Goal: Information Seeking & Learning: Check status

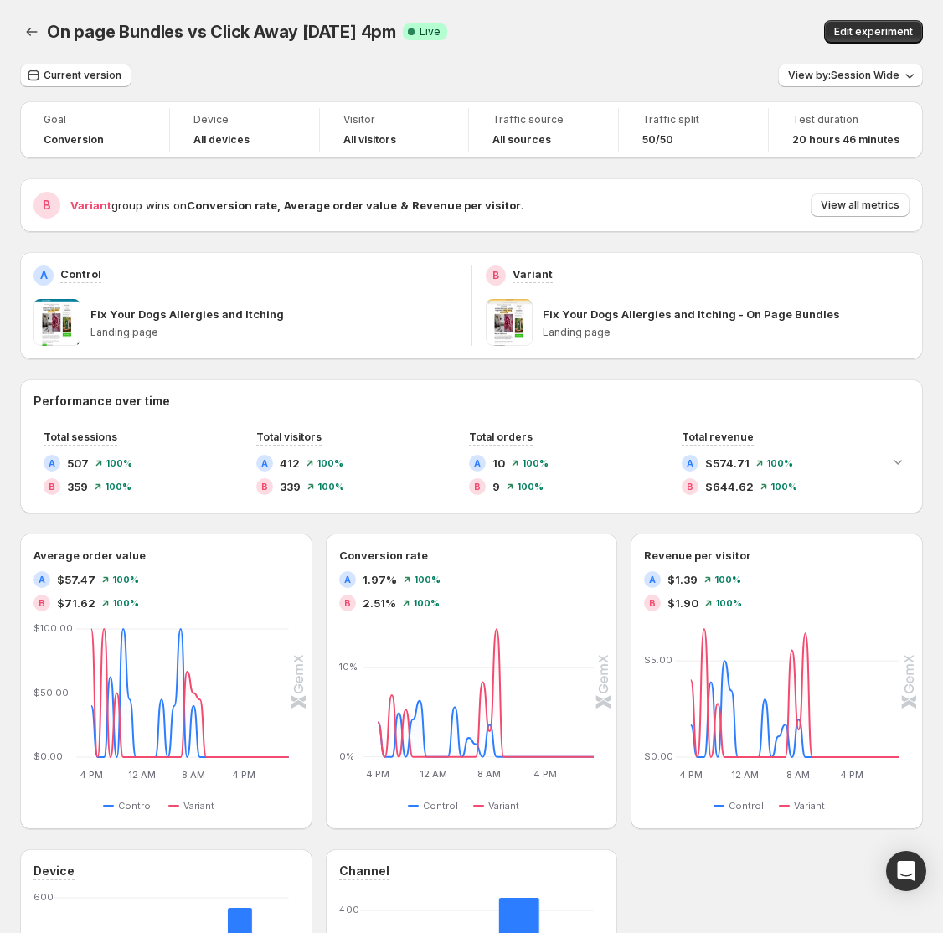
scroll to position [162, 0]
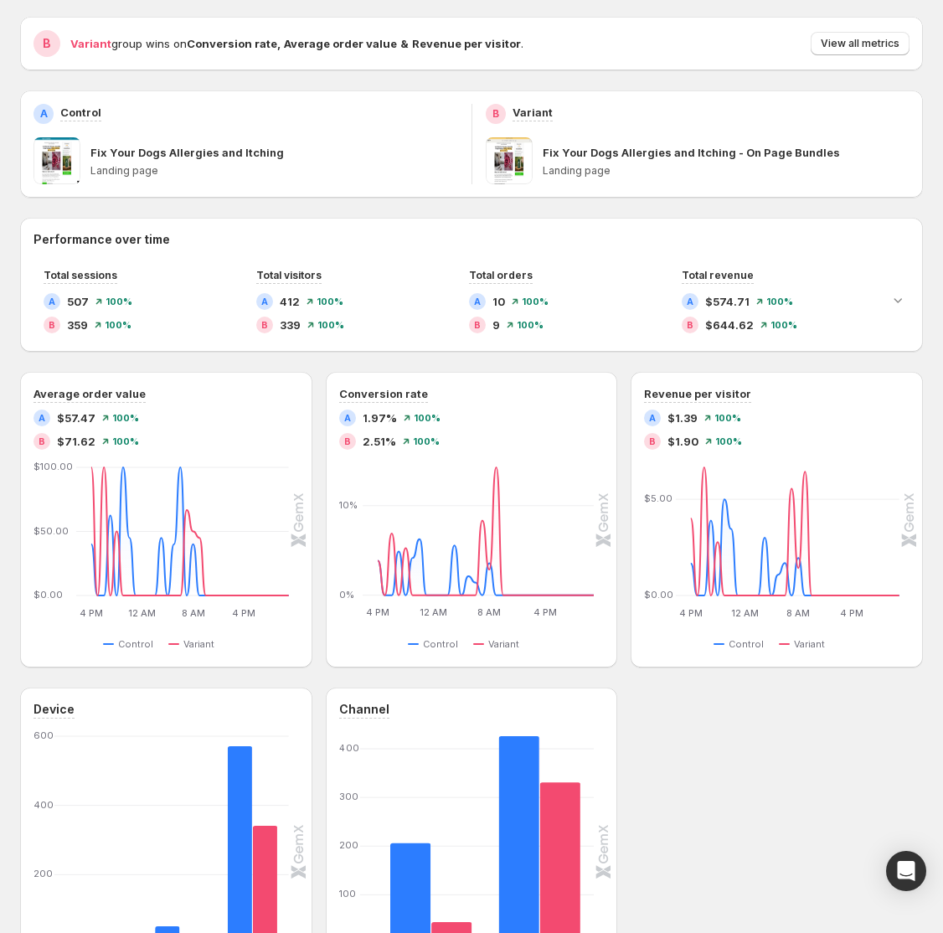
click at [628, 6] on div "Goal Conversion Device All devices Visitor All visitors Traffic source All sour…" at bounding box center [471, 478] width 903 height 1077
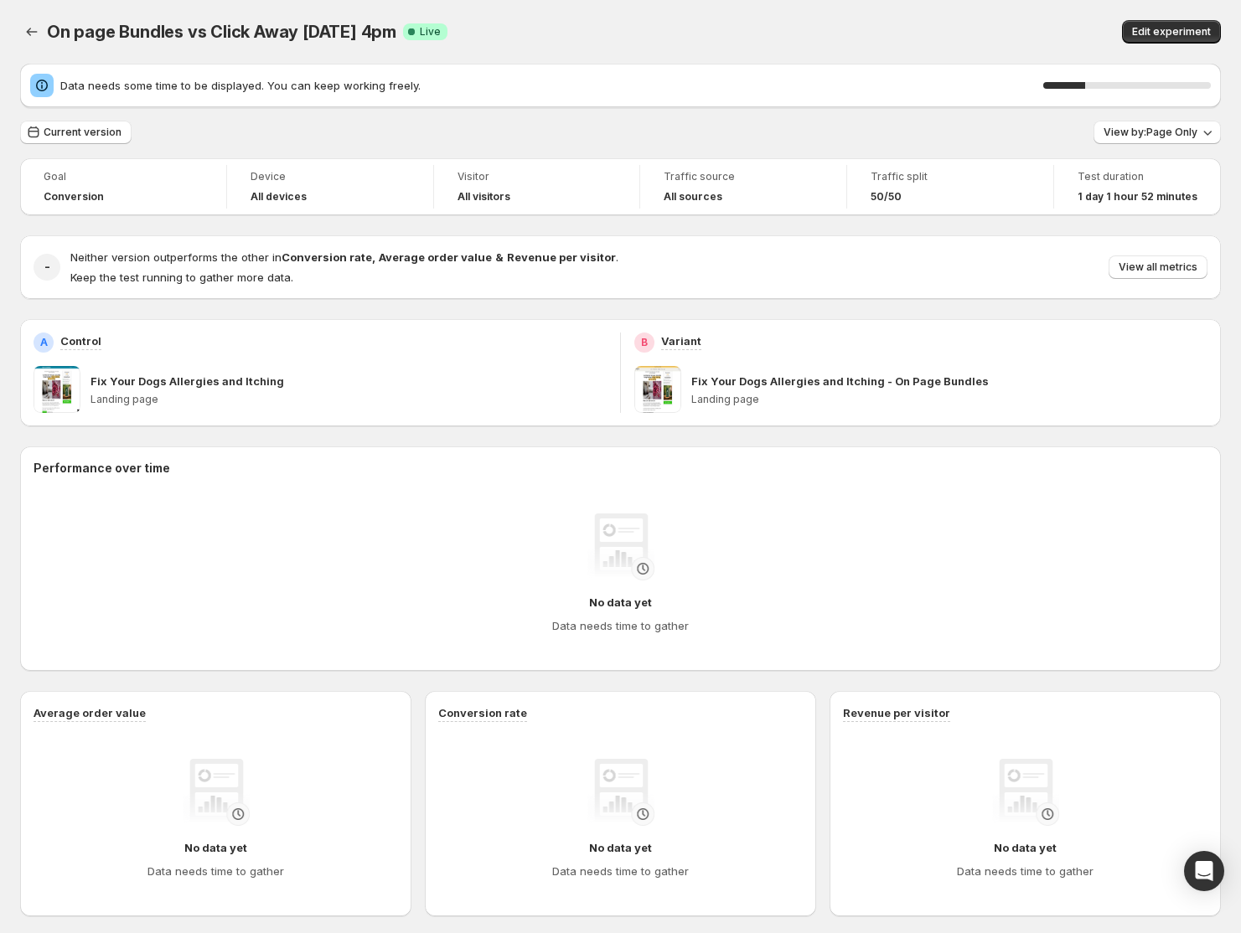
click at [773, 308] on div "Goal Conversion Device All devices Visitor All visitors Traffic source All sour…" at bounding box center [620, 660] width 1201 height 1004
click at [943, 130] on icon "button" at bounding box center [1207, 132] width 17 height 17
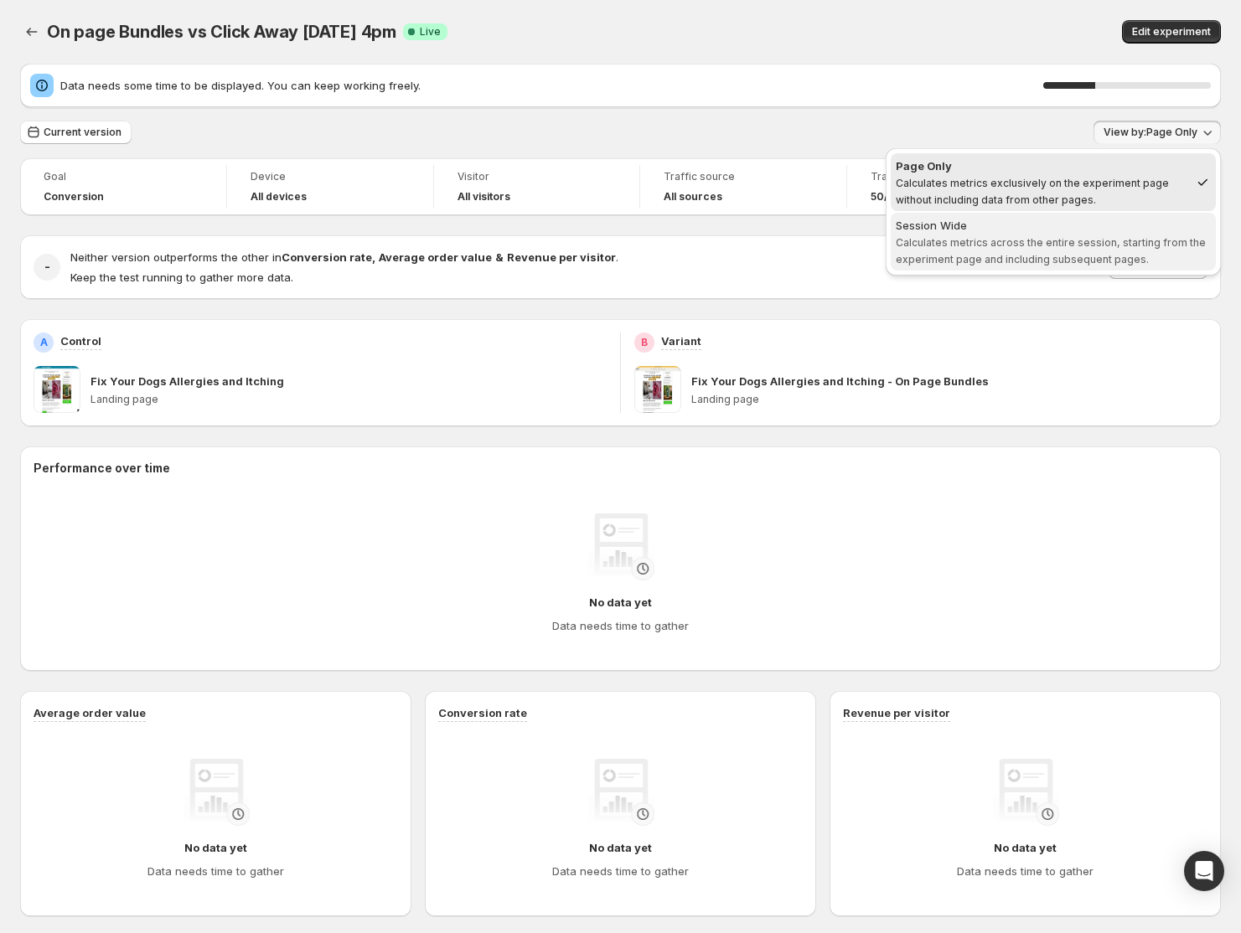
click at [943, 238] on span "Calculates metrics across the entire session, starting from the experiment page…" at bounding box center [1051, 250] width 310 height 29
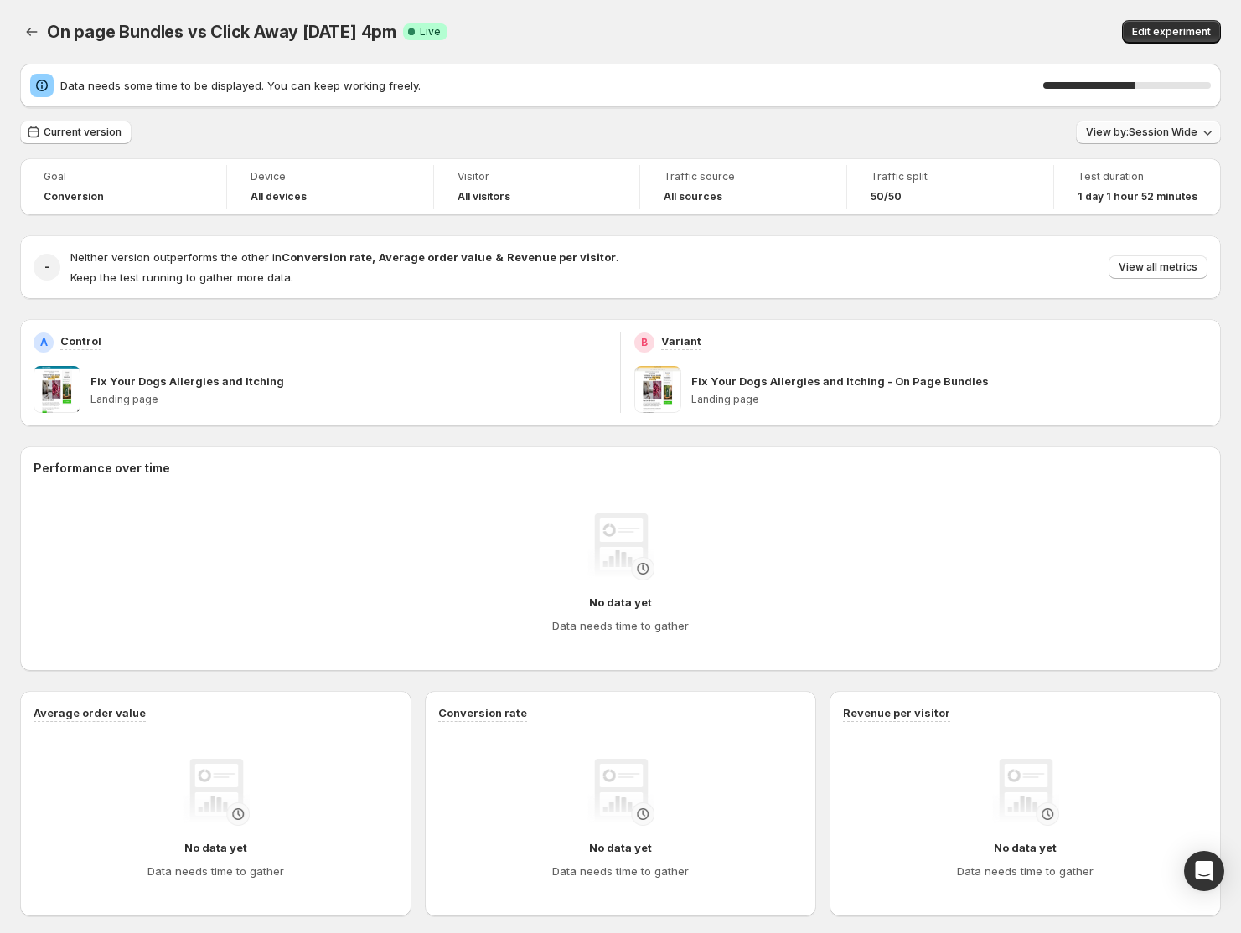
click at [943, 132] on span "View by: Session Wide" at bounding box center [1141, 132] width 111 height 13
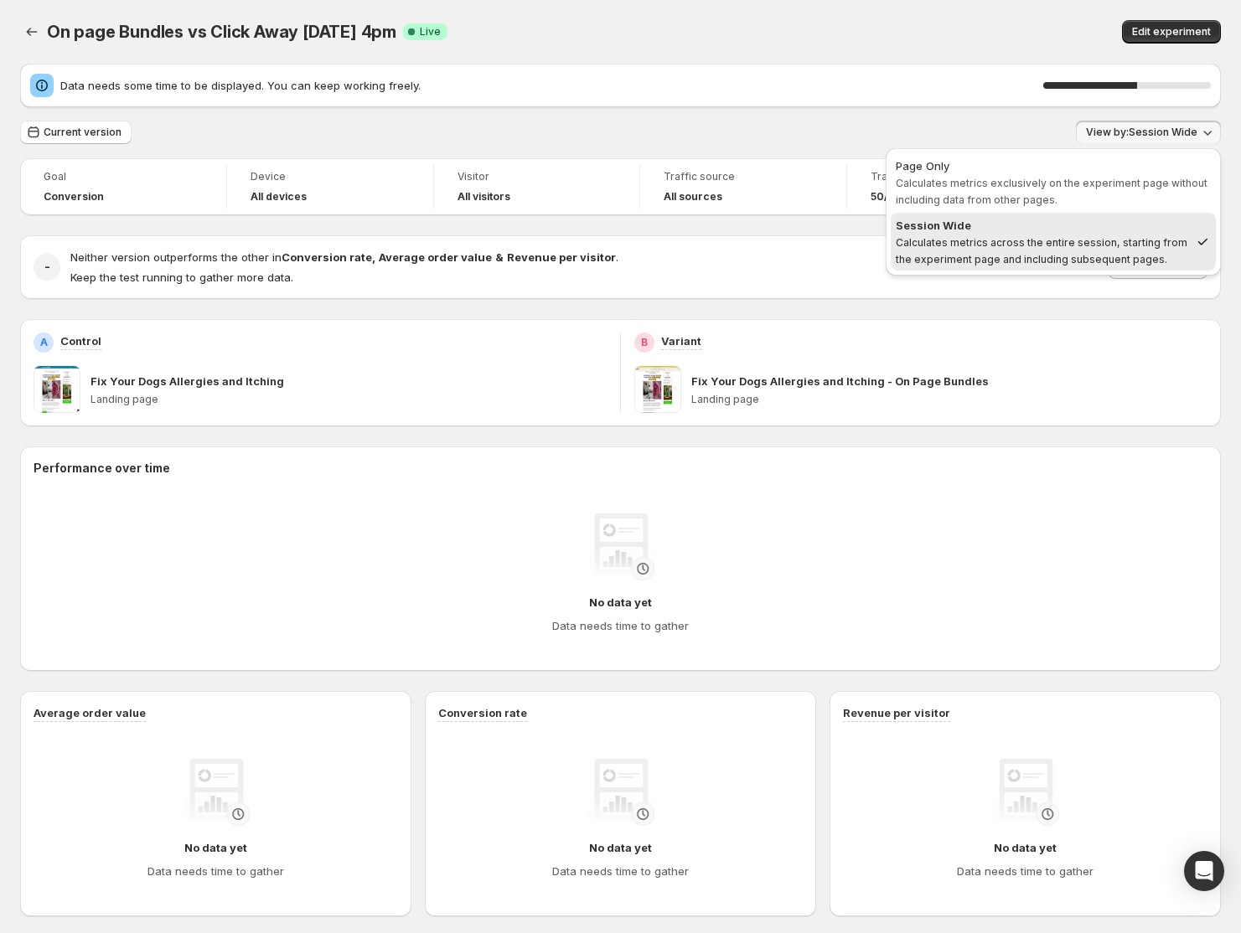
click at [943, 132] on span "View by: Session Wide" at bounding box center [1141, 132] width 111 height 13
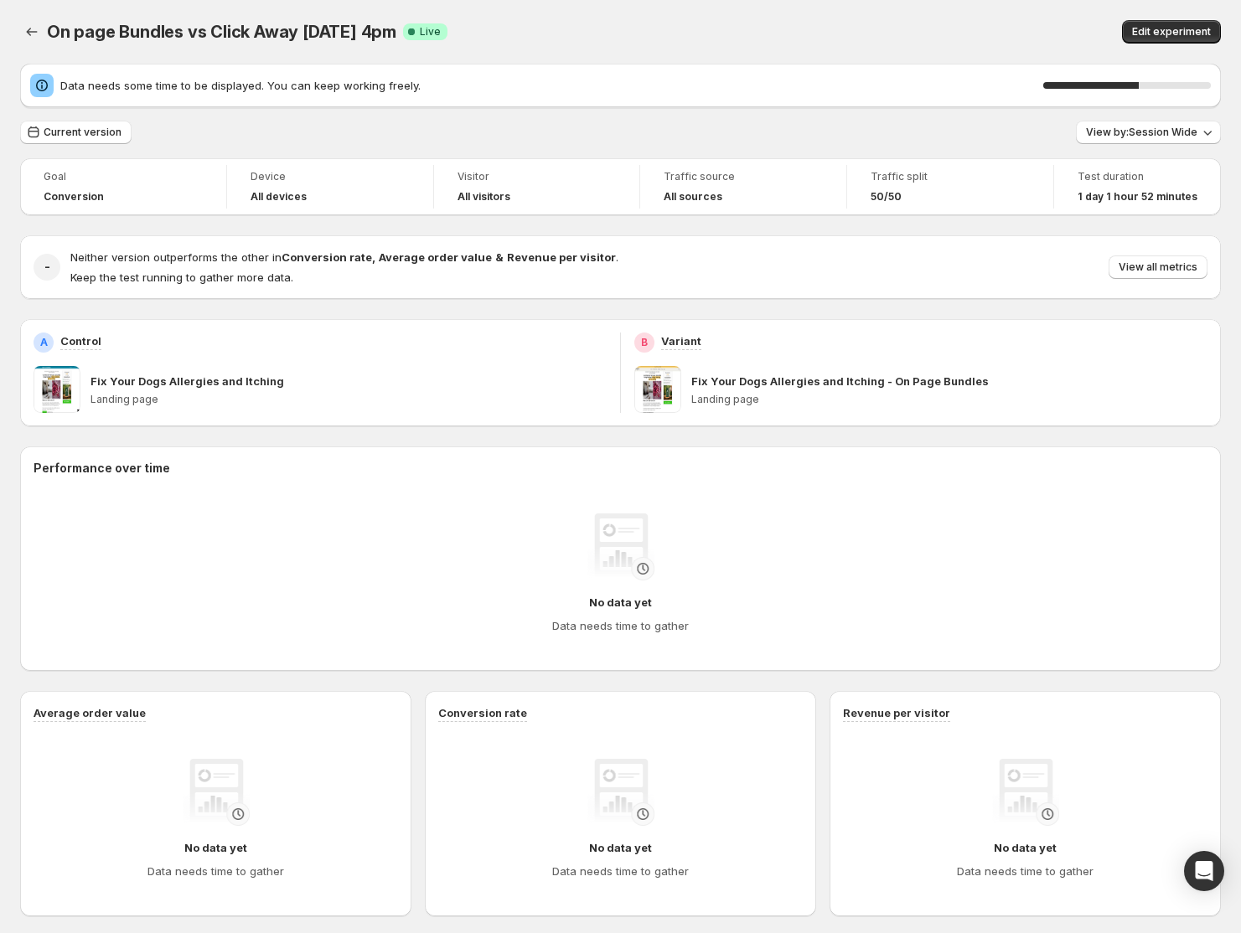
click at [775, 132] on div "Current version View by: Session Wide" at bounding box center [620, 133] width 1201 height 24
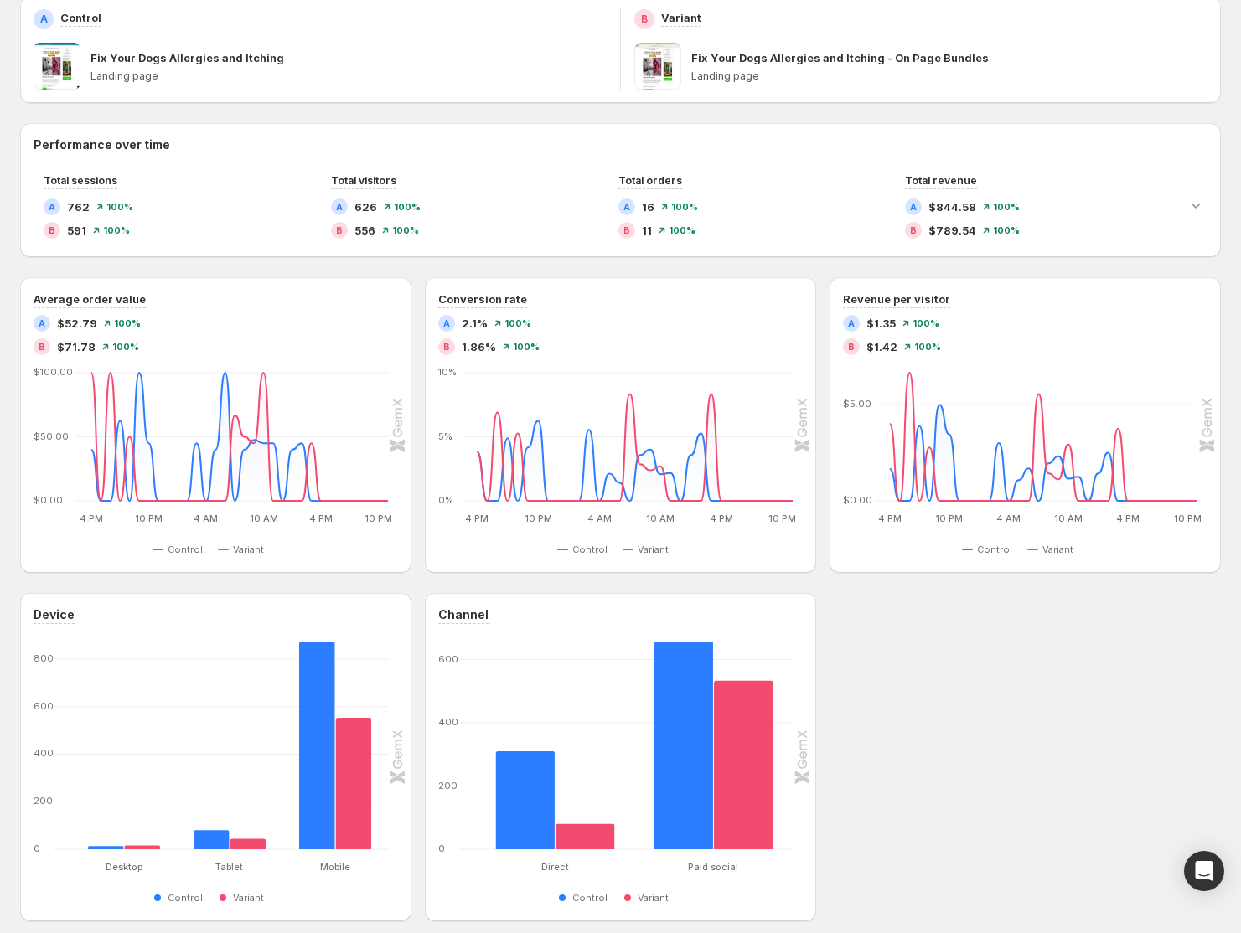
scroll to position [296, 0]
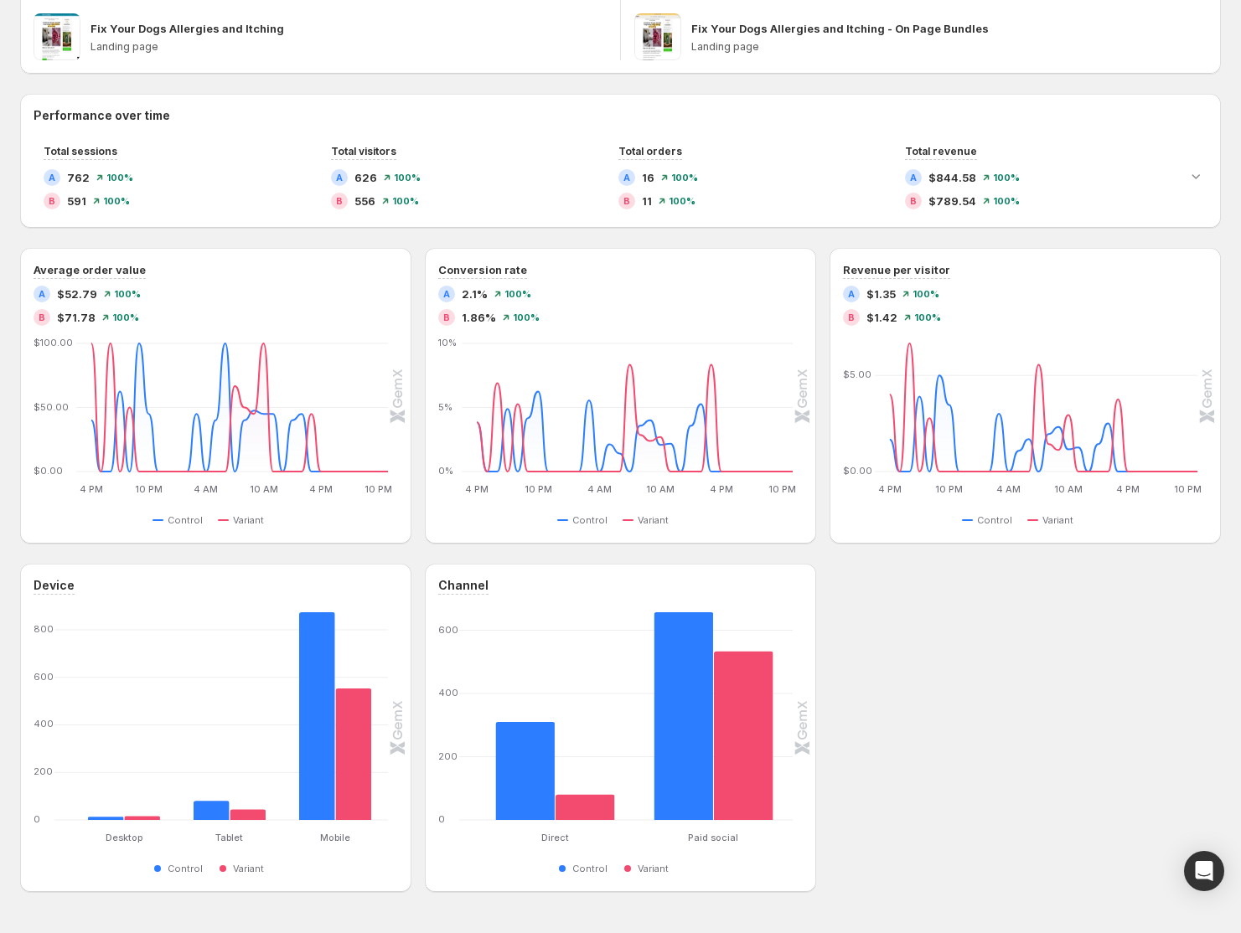
click at [550, 234] on div "Performance over time Total sessions A 762 100 % B 591 100 % Total visitors A 6…" at bounding box center [620, 493] width 1201 height 799
click at [581, 80] on div "Goal Conversion Device All devices Visitor All visitors Traffic source All sour…" at bounding box center [620, 349] width 1201 height 1087
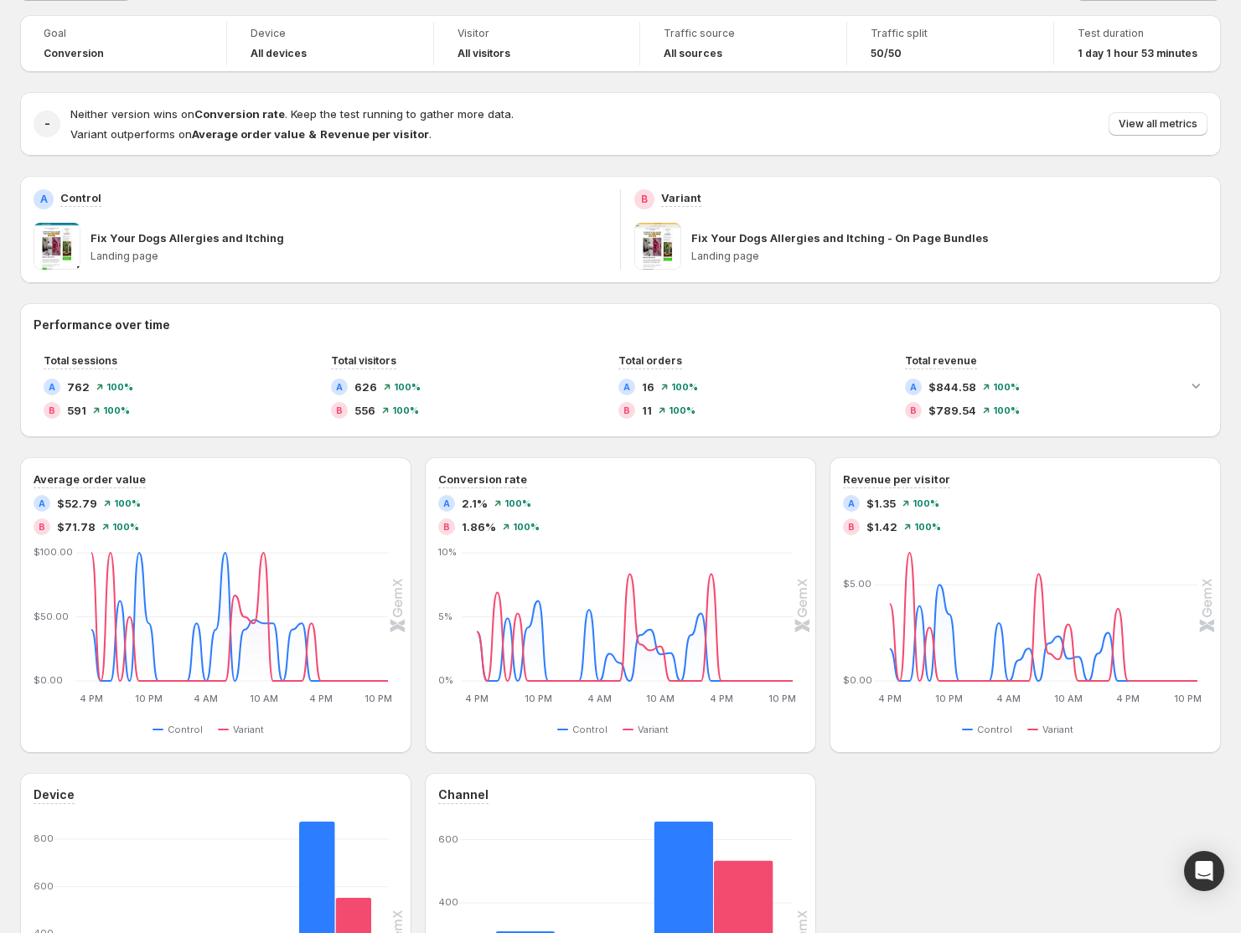
scroll to position [90, 0]
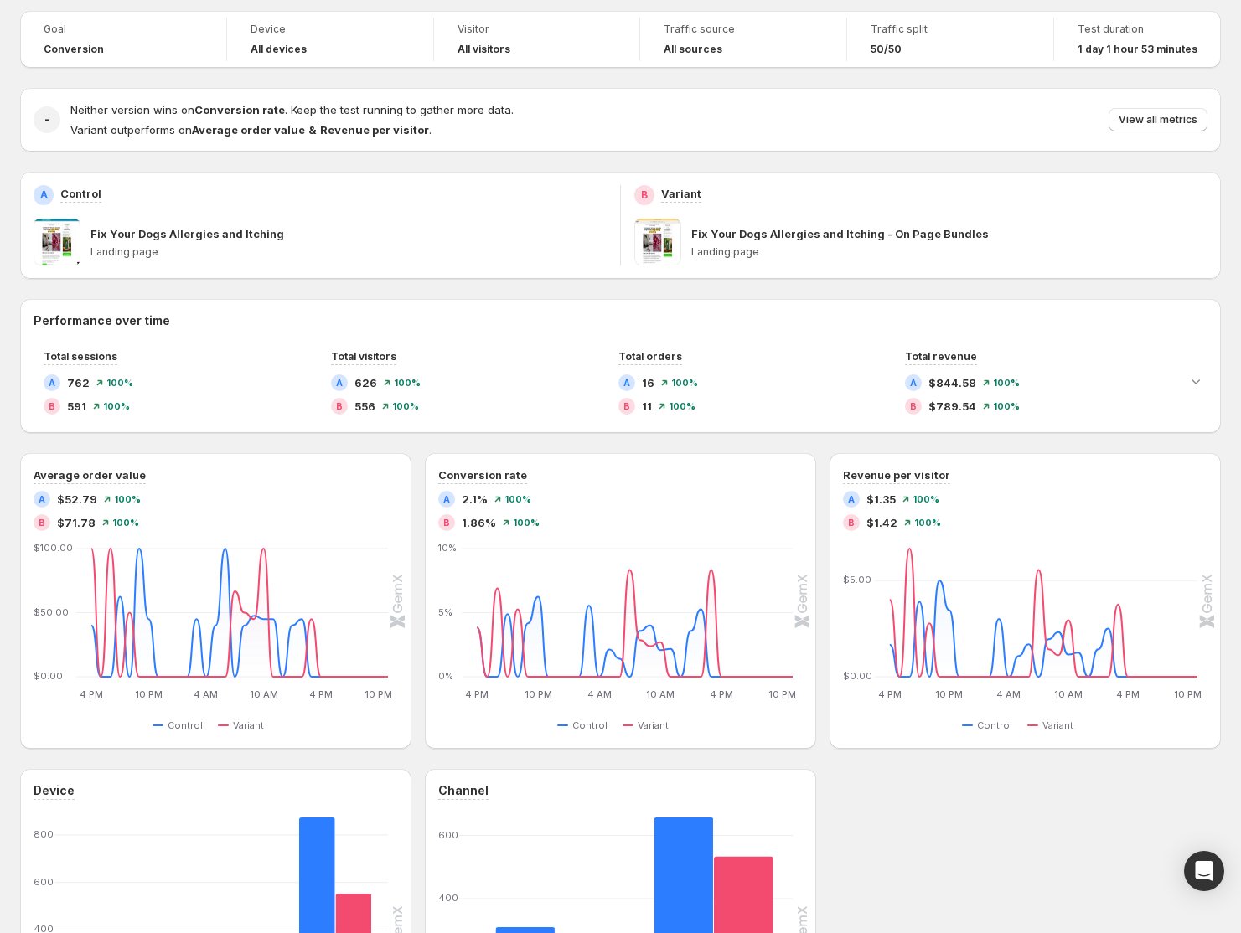
click at [589, 162] on div "Goal Conversion Device All devices Visitor All visitors Traffic source All sour…" at bounding box center [620, 554] width 1201 height 1087
click at [589, 161] on div "Goal Conversion Device All devices Visitor All visitors Traffic source All sour…" at bounding box center [620, 554] width 1201 height 1087
click at [607, 163] on div "Goal Conversion Device All devices Visitor All visitors Traffic source All sour…" at bounding box center [620, 554] width 1201 height 1087
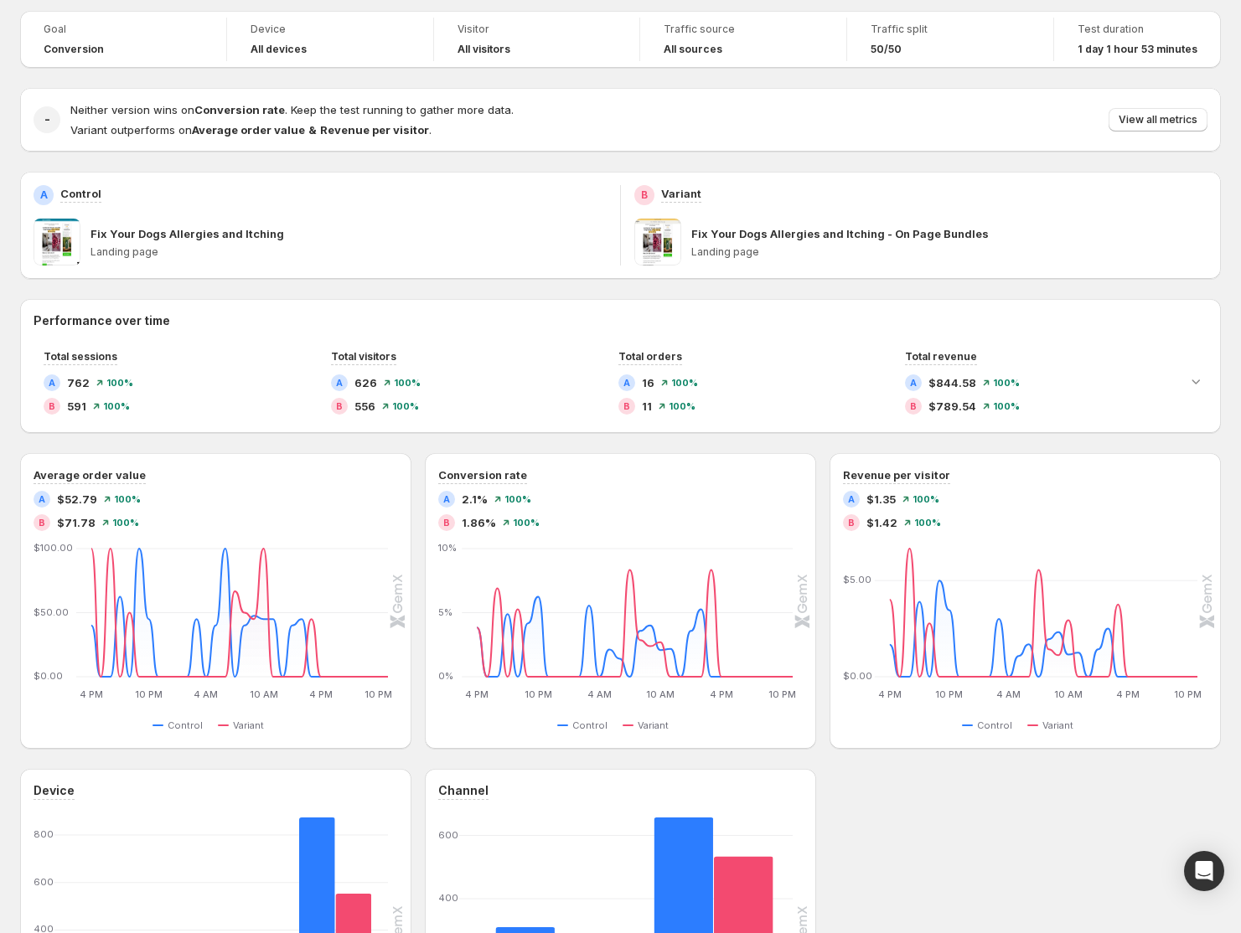
click at [673, 3] on div "Current version View by: Session Wide Goal Conversion Device All devices Visito…" at bounding box center [620, 535] width 1201 height 1124
click at [673, 2] on div "Current version View by: Session Wide Goal Conversion Device All devices Visito…" at bounding box center [620, 535] width 1201 height 1124
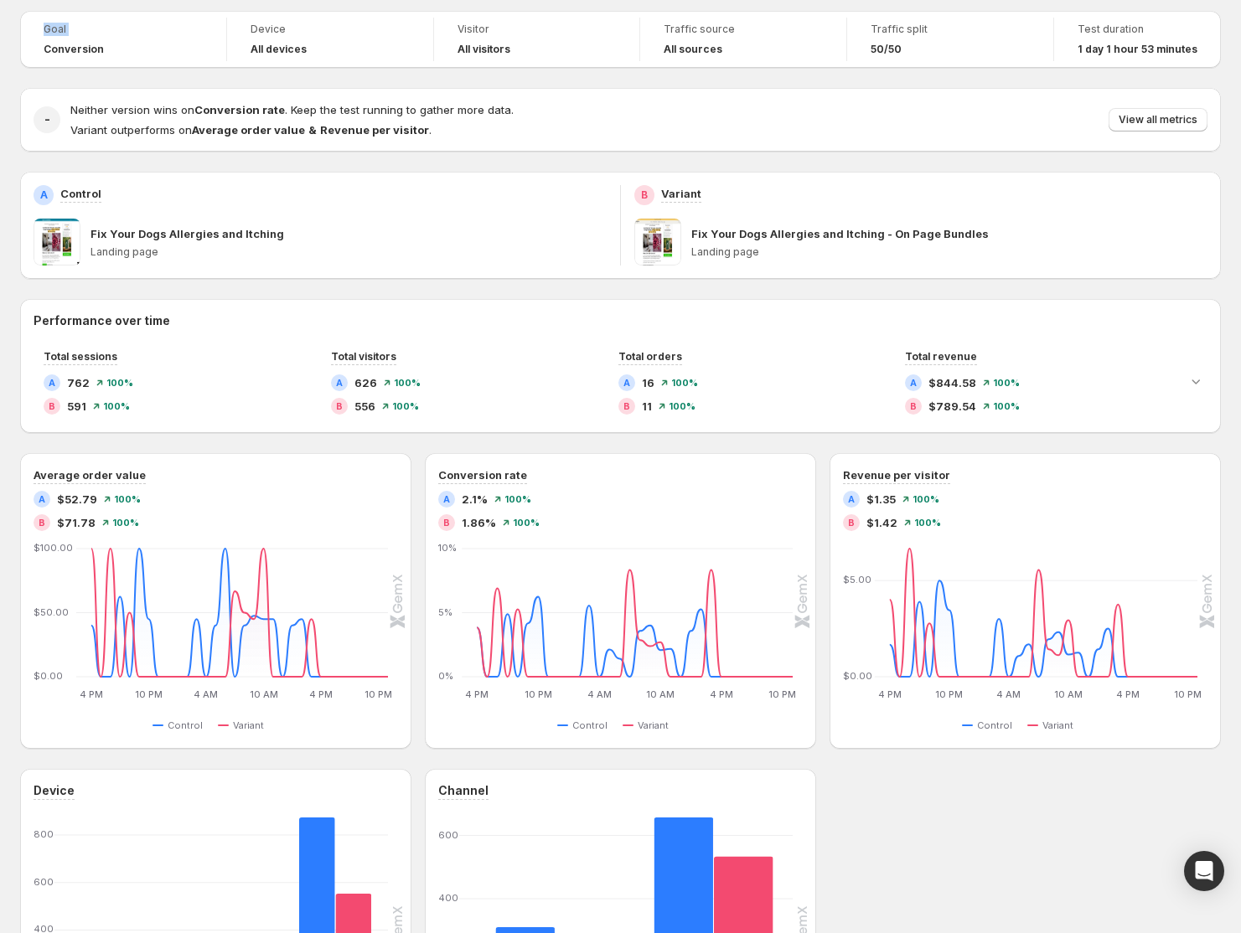
click at [673, 2] on div "Current version View by: Session Wide Goal Conversion Device All devices Visito…" at bounding box center [620, 535] width 1201 height 1124
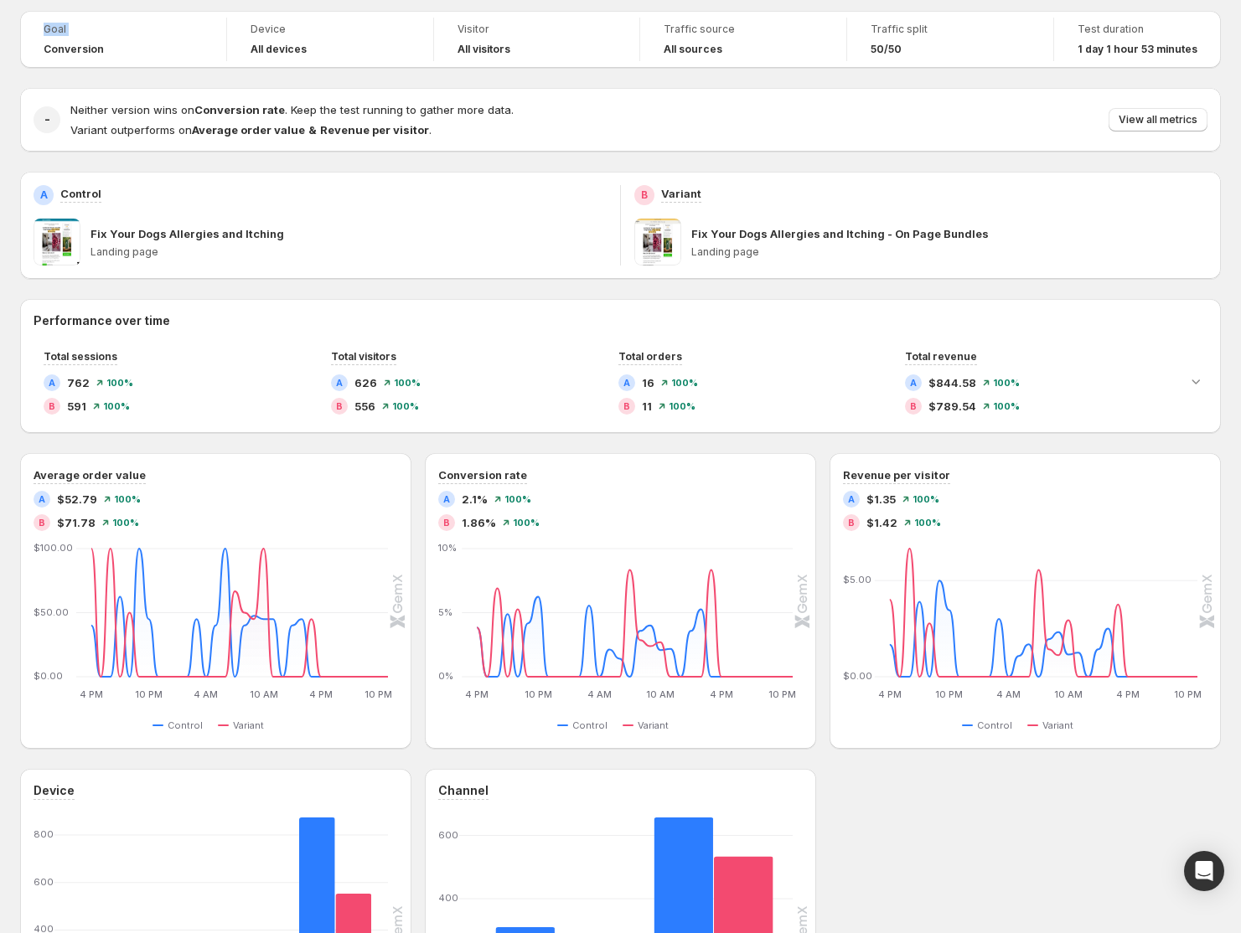
click at [673, 2] on div "Current version View by: Session Wide Goal Conversion Device All devices Visito…" at bounding box center [620, 535] width 1201 height 1124
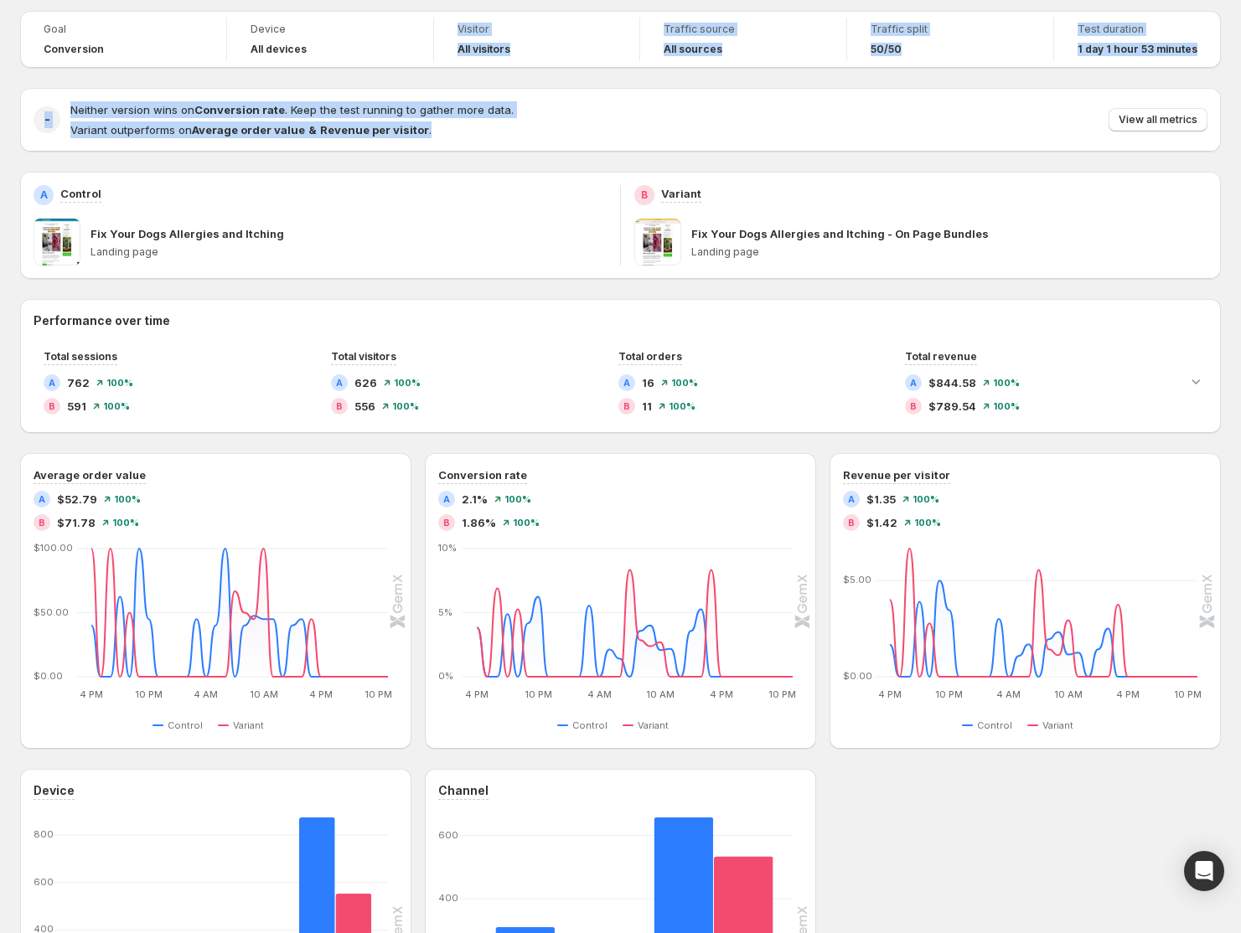
drag, startPoint x: 383, startPoint y: 71, endPoint x: 405, endPoint y: 159, distance: 90.6
click at [406, 159] on div "Goal Conversion Device All devices Visitor All visitors Traffic source All sour…" at bounding box center [620, 554] width 1201 height 1087
click at [405, 159] on div "Goal Conversion Device All devices Visitor All visitors Traffic source All sour…" at bounding box center [620, 554] width 1201 height 1087
drag, startPoint x: 405, startPoint y: 159, endPoint x: 399, endPoint y: 83, distance: 76.5
click at [399, 83] on div "Goal Conversion Device All devices Visitor All visitors Traffic source All sour…" at bounding box center [620, 554] width 1201 height 1087
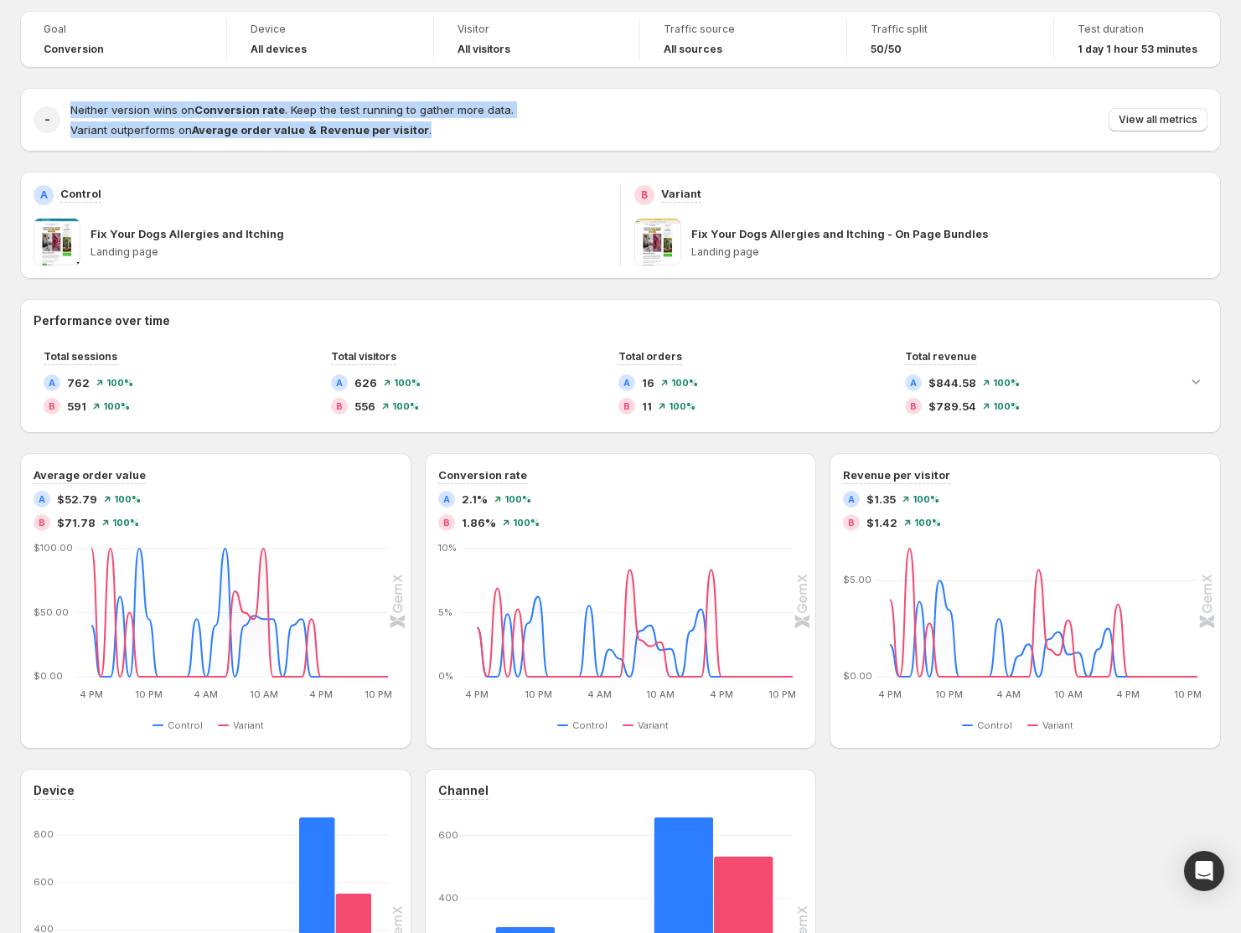
click at [399, 83] on div "Goal Conversion Device All devices Visitor All visitors Traffic source All sour…" at bounding box center [620, 554] width 1201 height 1087
drag, startPoint x: 382, startPoint y: 80, endPoint x: 399, endPoint y: 161, distance: 82.2
click at [399, 161] on div "Goal Conversion Device All devices Visitor All visitors Traffic source All sour…" at bounding box center [620, 554] width 1201 height 1087
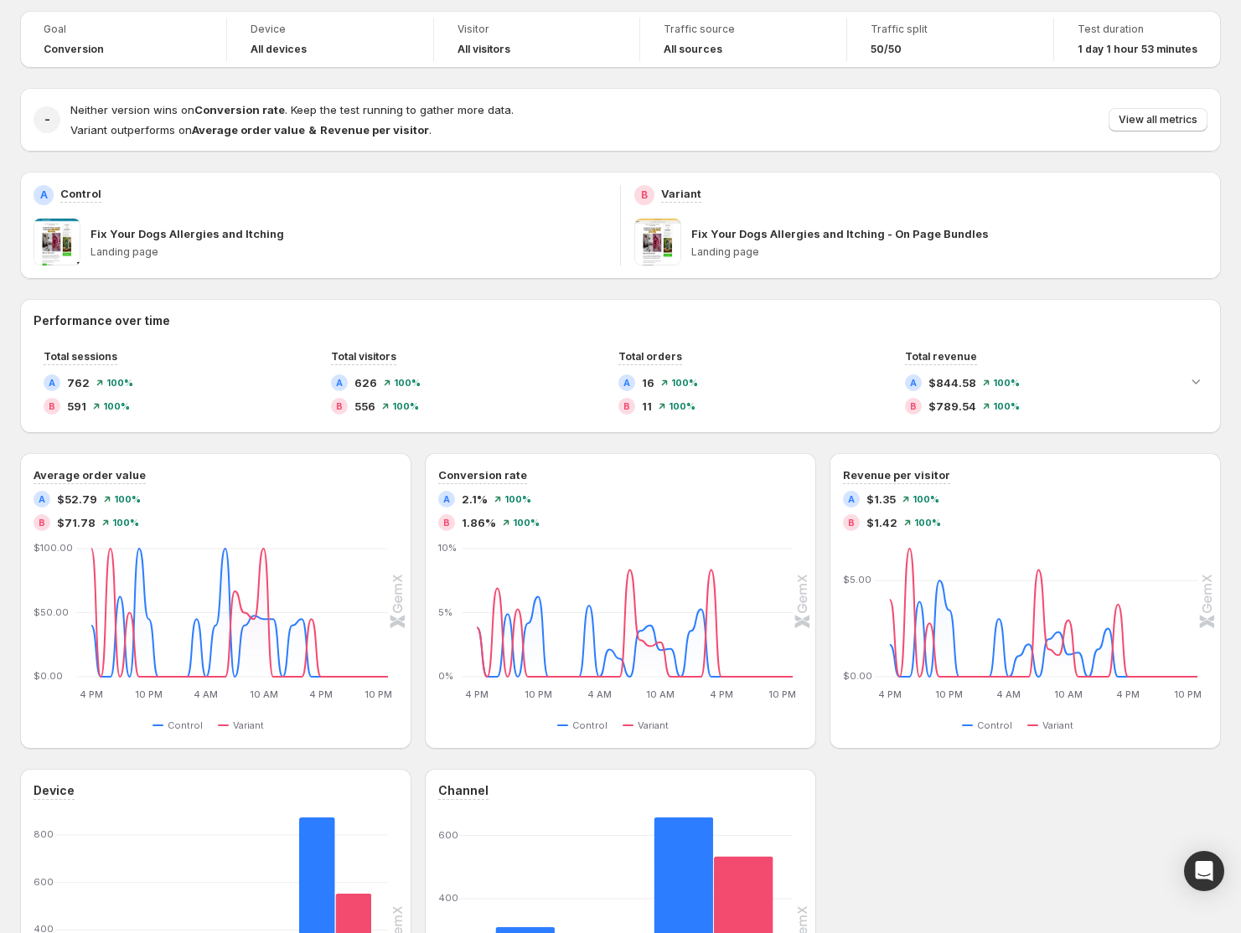
click at [194, 164] on div "Goal Conversion Device All devices Visitor All visitors Traffic source All sour…" at bounding box center [620, 554] width 1201 height 1087
